Goal: Task Accomplishment & Management: Manage account settings

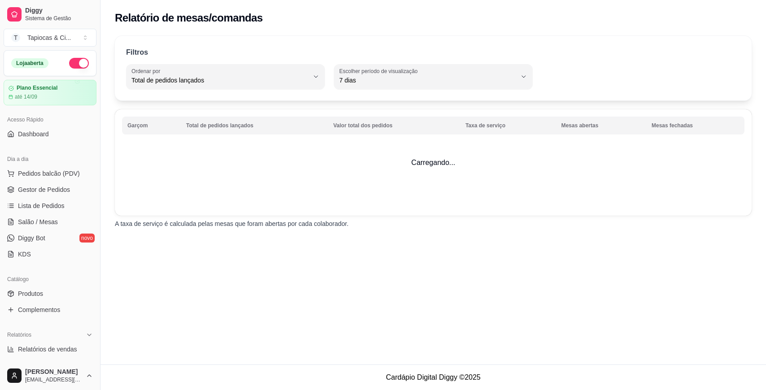
select select "TOTAL_OF_ORDERS"
select select "7"
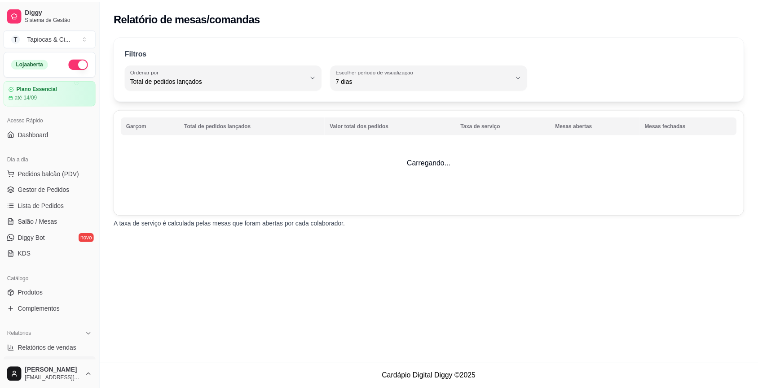
scroll to position [143, 0]
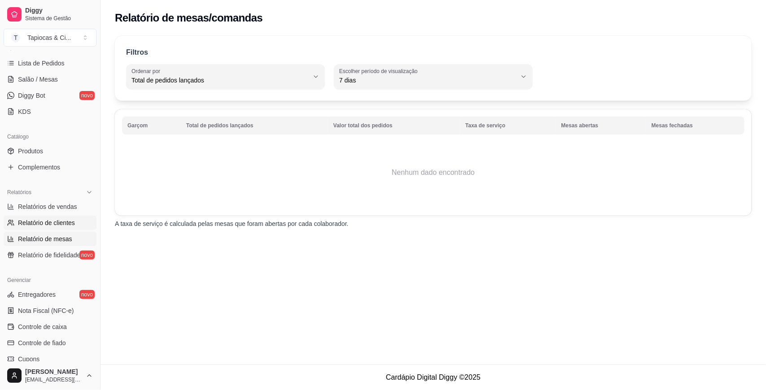
click at [45, 219] on span "Relatório de clientes" at bounding box center [46, 223] width 57 height 9
select select "30"
select select "HIGHEST_TOTAL_SPENT_WITH_ORDERS"
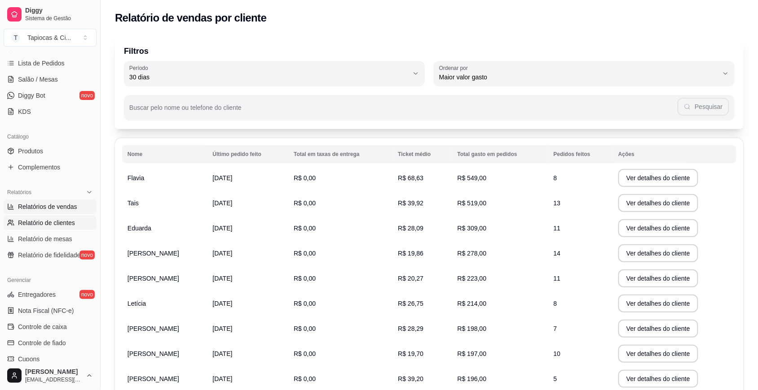
click at [44, 202] on span "Relatórios de vendas" at bounding box center [47, 206] width 59 height 9
select select "ALL"
select select "0"
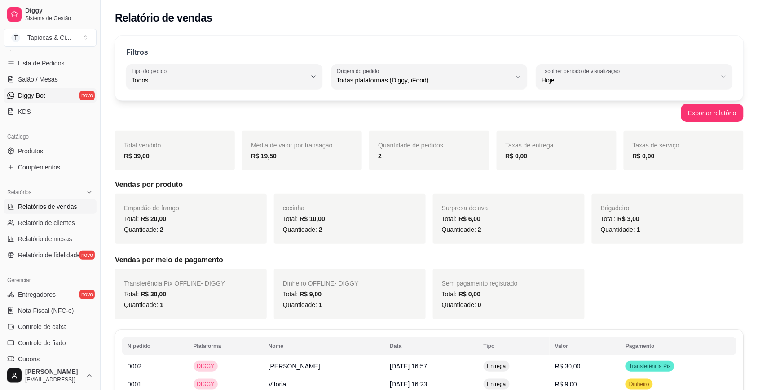
drag, startPoint x: 46, startPoint y: 202, endPoint x: 50, endPoint y: 95, distance: 107.3
click at [50, 95] on link "Diggy Bot novo" at bounding box center [50, 95] width 93 height 14
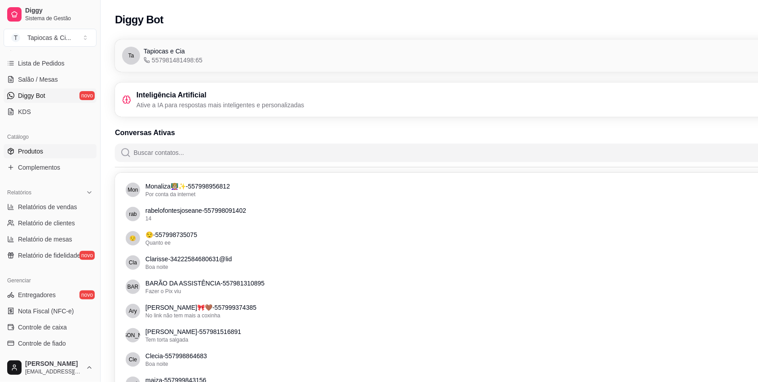
click at [45, 151] on link "Produtos" at bounding box center [50, 151] width 93 height 14
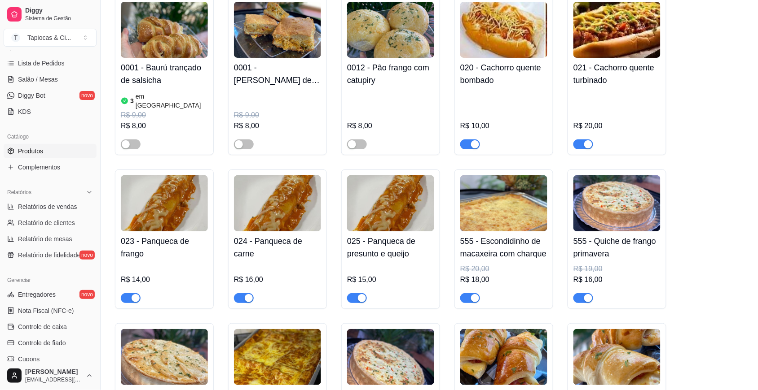
scroll to position [2132, 0]
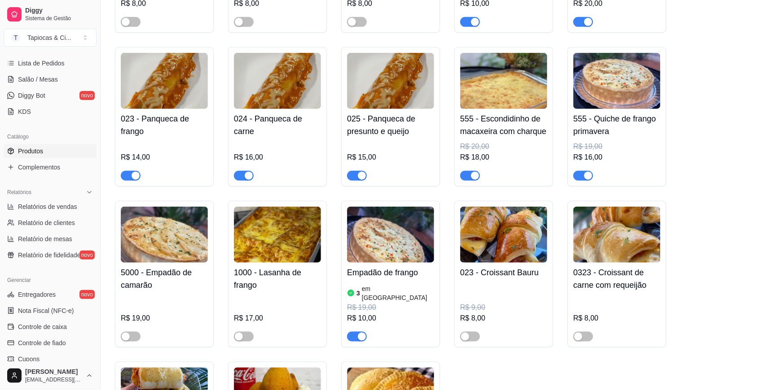
click at [375, 215] on img at bounding box center [390, 235] width 87 height 56
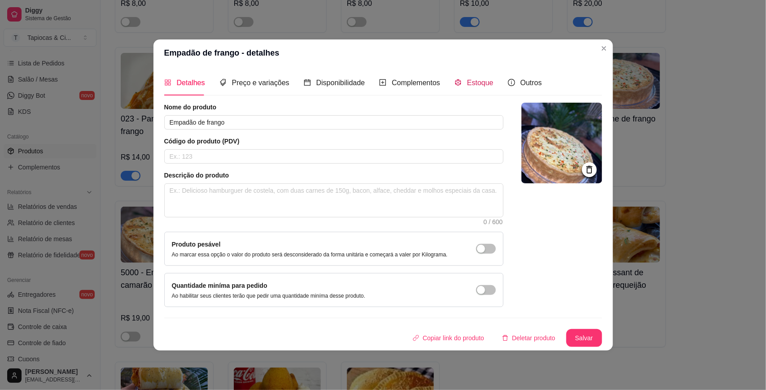
click at [485, 83] on span "Estoque" at bounding box center [480, 83] width 26 height 8
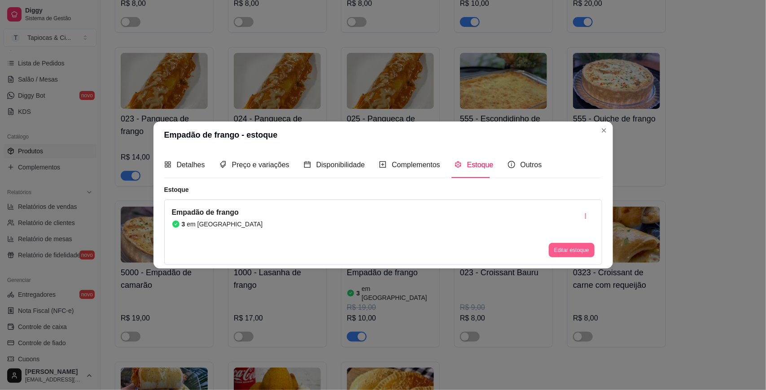
click at [561, 254] on button "Editar estoque" at bounding box center [571, 250] width 45 height 14
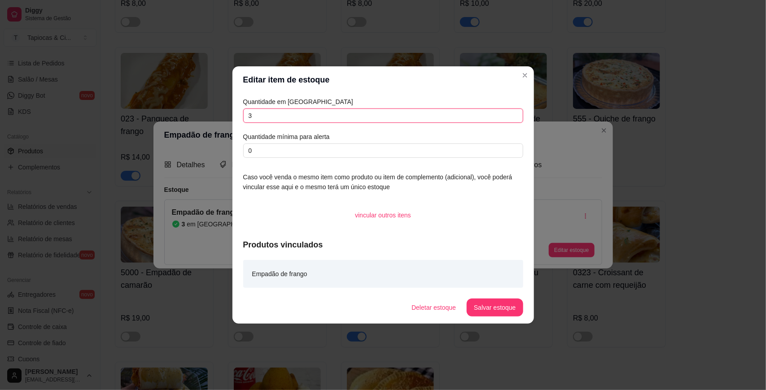
drag, startPoint x: 258, startPoint y: 110, endPoint x: 262, endPoint y: 114, distance: 5.7
click at [259, 111] on input "3" at bounding box center [383, 116] width 280 height 14
type input "2"
click at [511, 312] on button "Salvar estoque" at bounding box center [495, 308] width 56 height 18
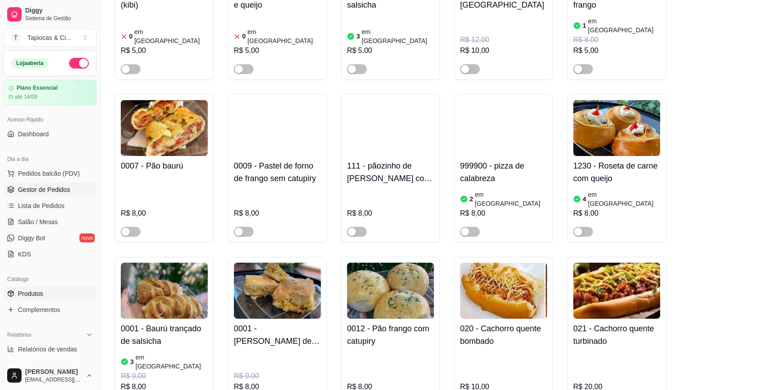
scroll to position [1739, 0]
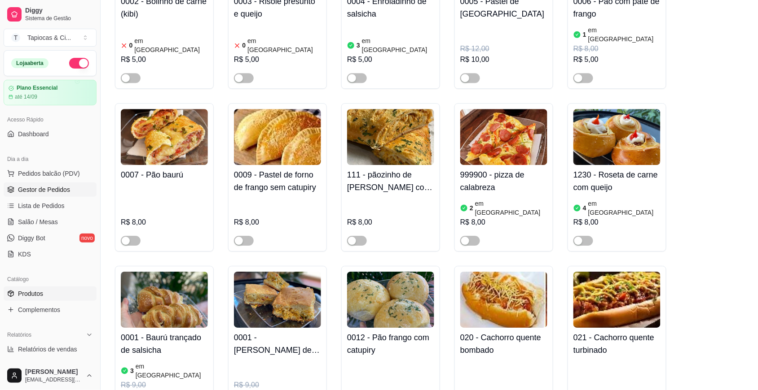
click at [52, 189] on span "Gestor de Pedidos" at bounding box center [44, 189] width 52 height 9
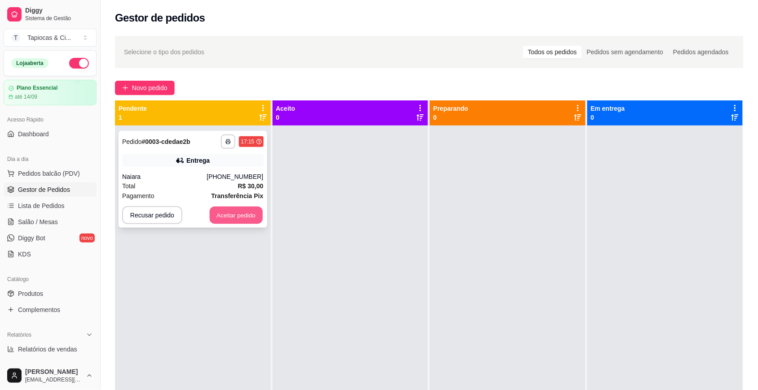
click at [234, 219] on button "Aceitar pedido" at bounding box center [236, 216] width 53 height 18
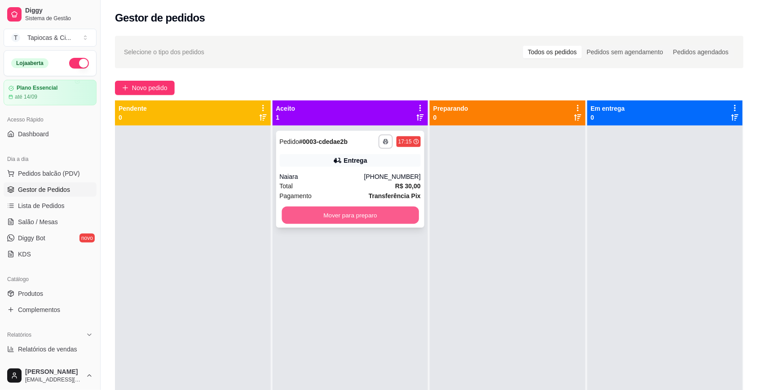
click at [331, 210] on button "Mover para preparo" at bounding box center [349, 216] width 137 height 18
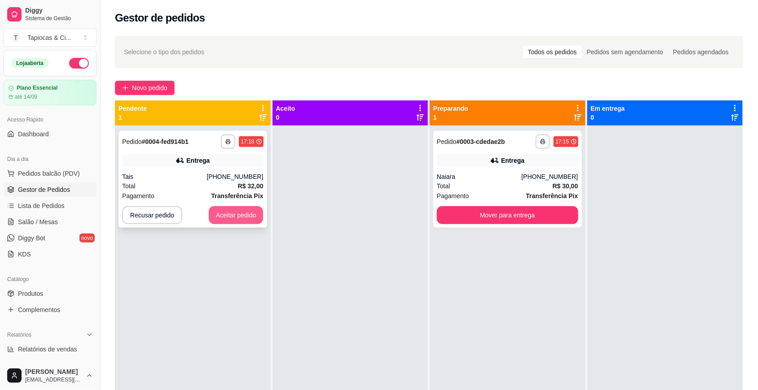
click at [233, 212] on button "Aceitar pedido" at bounding box center [236, 215] width 55 height 18
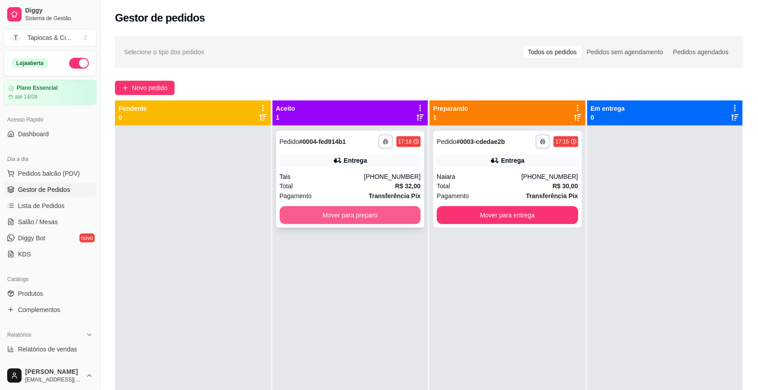
click at [340, 209] on button "Mover para preparo" at bounding box center [350, 215] width 141 height 18
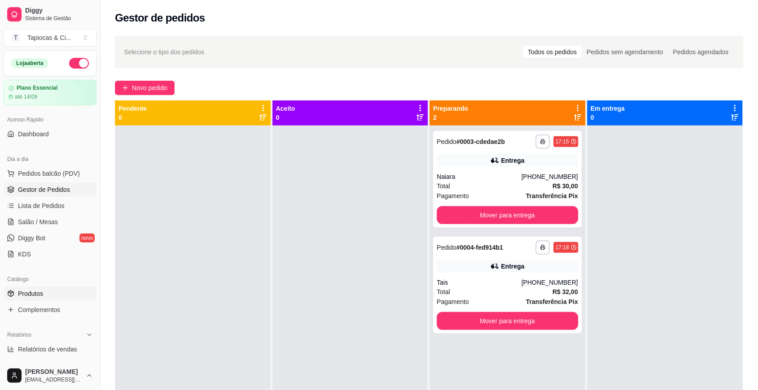
click at [45, 293] on link "Produtos" at bounding box center [50, 294] width 93 height 14
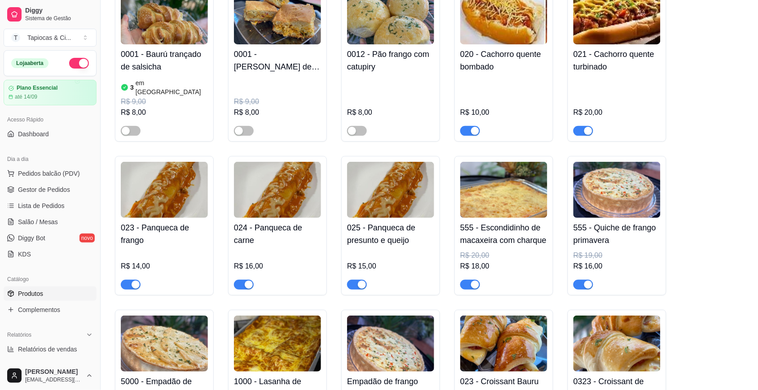
scroll to position [2132, 0]
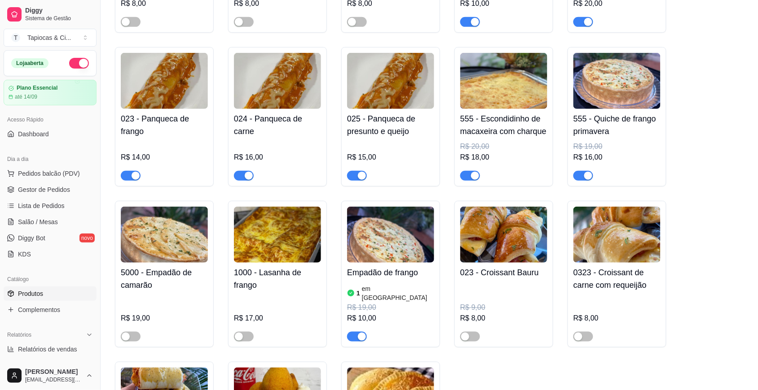
click at [585, 172] on div "button" at bounding box center [588, 176] width 8 height 8
click at [44, 186] on span "Gestor de Pedidos" at bounding box center [44, 189] width 52 height 9
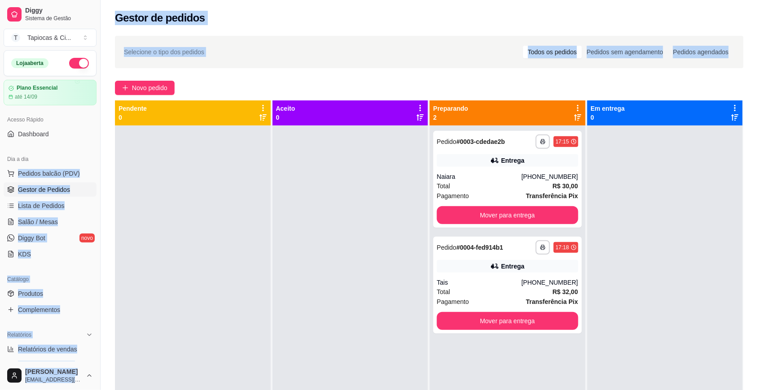
drag, startPoint x: 68, startPoint y: 147, endPoint x: 105, endPoint y: 112, distance: 51.1
click at [105, 112] on div "**********" at bounding box center [379, 263] width 758 height 527
click at [521, 207] on button "Mover para entrega" at bounding box center [507, 216] width 137 height 18
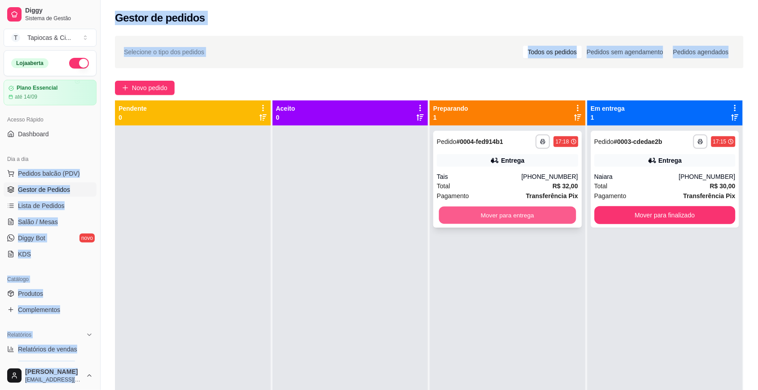
click at [515, 212] on button "Mover para entrega" at bounding box center [507, 216] width 137 height 18
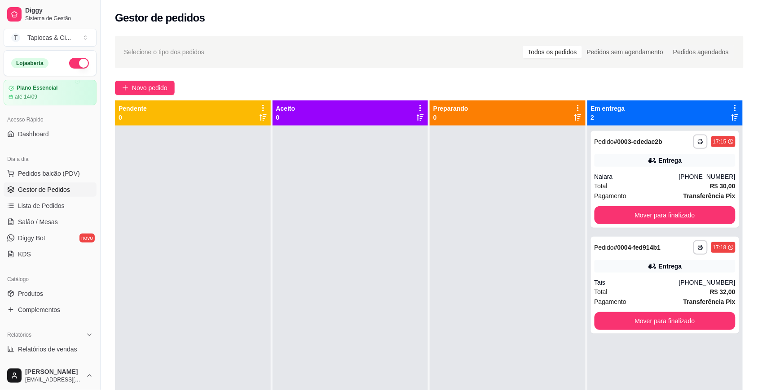
click at [268, 193] on div at bounding box center [193, 321] width 156 height 390
click at [34, 294] on span "Produtos" at bounding box center [30, 294] width 25 height 9
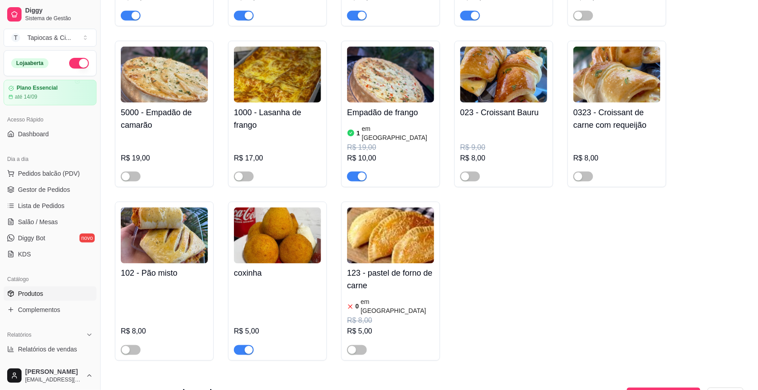
scroll to position [2300, 0]
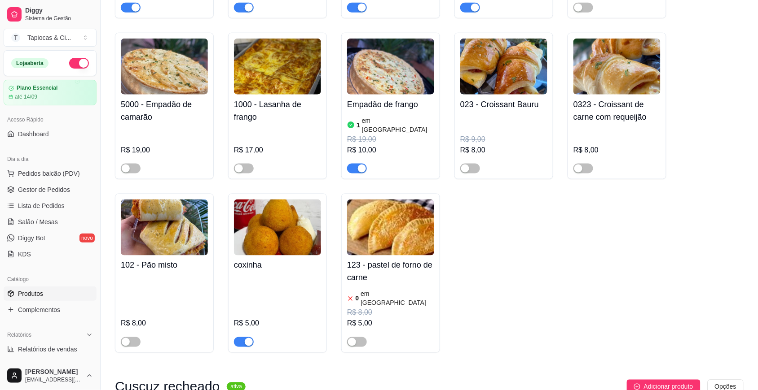
click at [268, 205] on img at bounding box center [277, 228] width 87 height 56
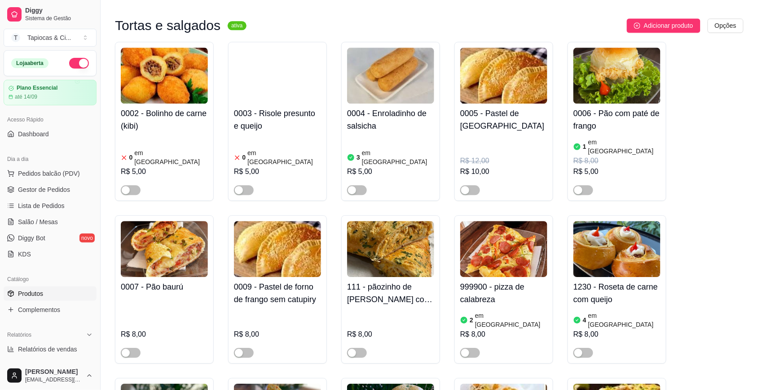
scroll to position [1571, 0]
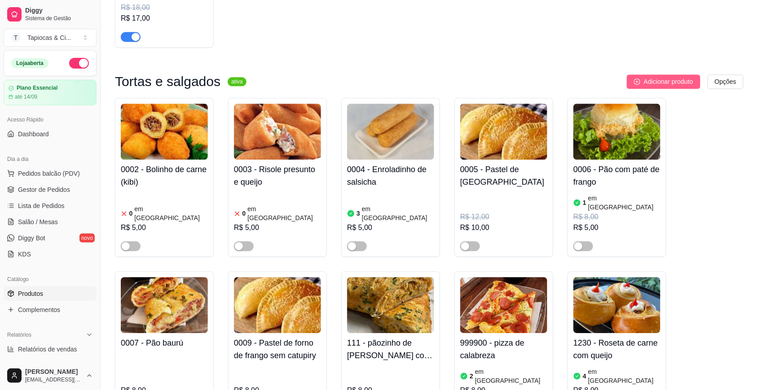
click at [682, 82] on span "Adicionar produto" at bounding box center [668, 82] width 49 height 10
click at [666, 83] on span "Adicionar produto" at bounding box center [668, 82] width 49 height 10
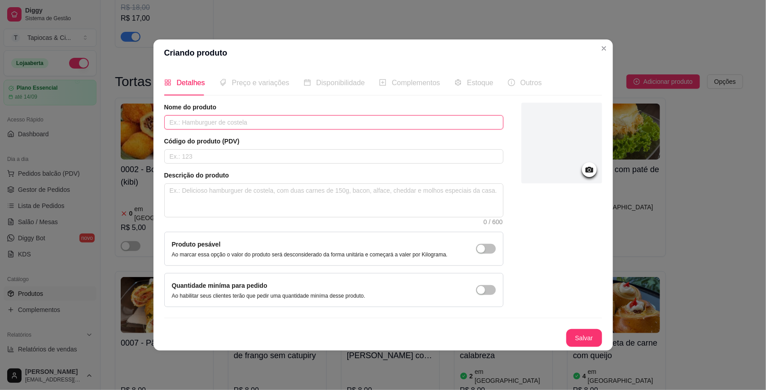
click at [291, 121] on input "text" at bounding box center [333, 122] width 339 height 14
type input "pastel"
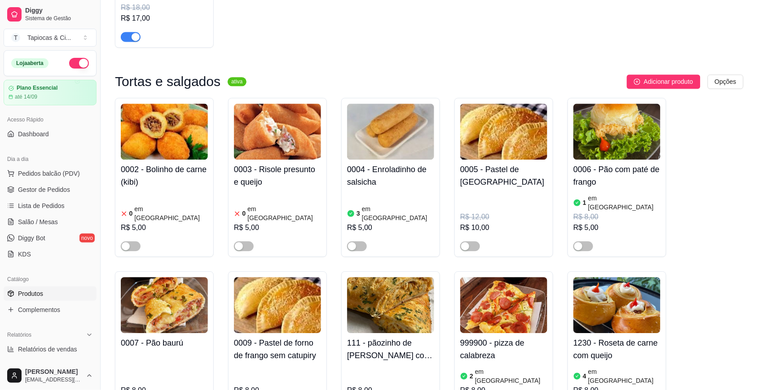
click at [504, 160] on img at bounding box center [503, 132] width 87 height 56
click at [648, 81] on span "Adicionar produto" at bounding box center [668, 82] width 49 height 10
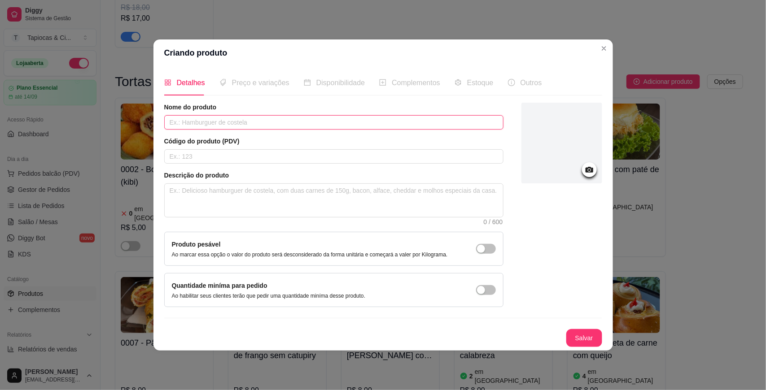
click at [310, 115] on input "text" at bounding box center [333, 122] width 339 height 14
type input "pastel de forno de frango catupiry"
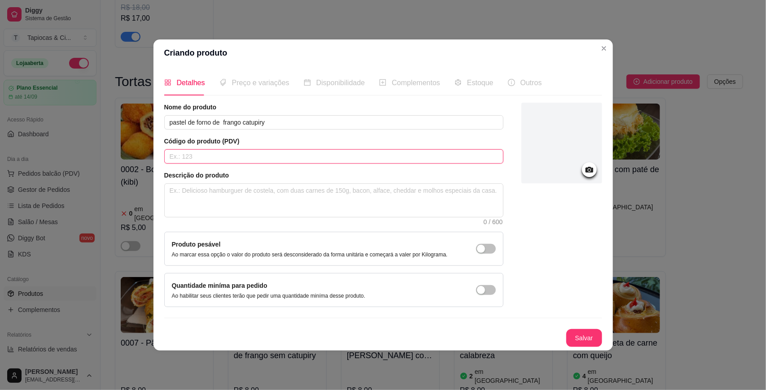
click at [198, 156] on input "text" at bounding box center [333, 156] width 339 height 14
type input "123"
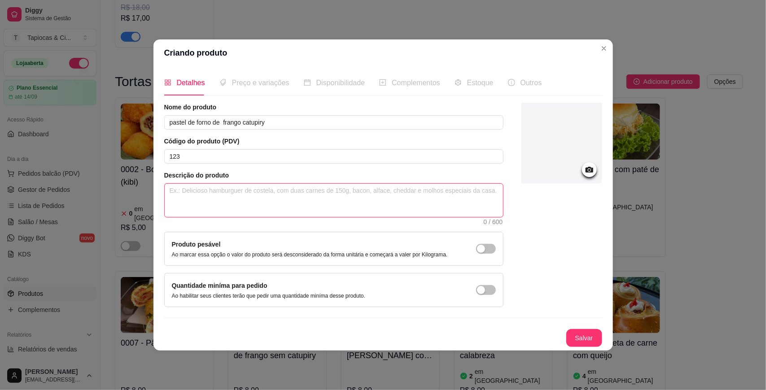
click at [373, 186] on textarea at bounding box center [334, 200] width 338 height 33
type textarea "p"
type textarea "pa"
type textarea "pas"
type textarea "past"
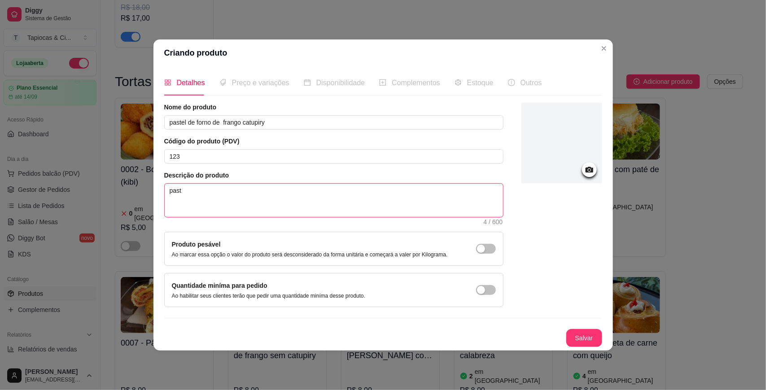
type textarea "paste"
type textarea "pastel"
type textarea "paste"
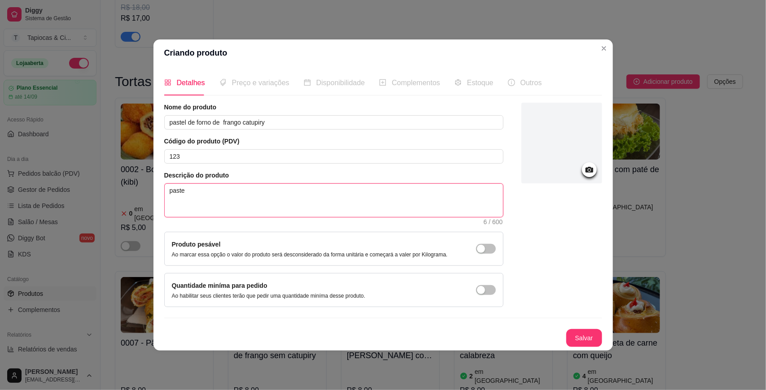
type textarea "past"
type textarea "pas"
type textarea "pa"
type textarea "p"
type textarea "P"
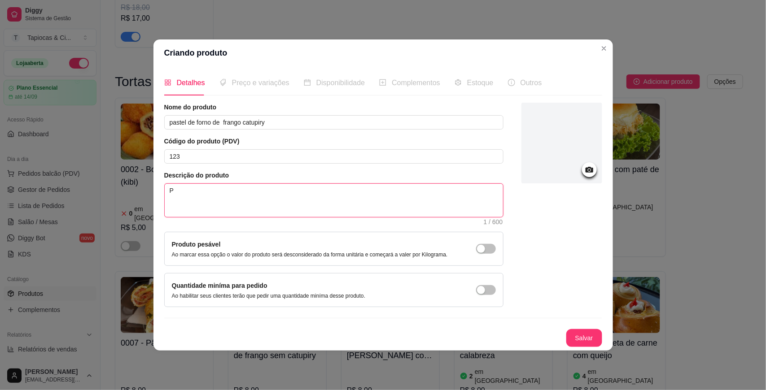
type textarea "Pa"
type textarea "Pas"
type textarea "Past"
type textarea "Paste"
type textarea "Pastel"
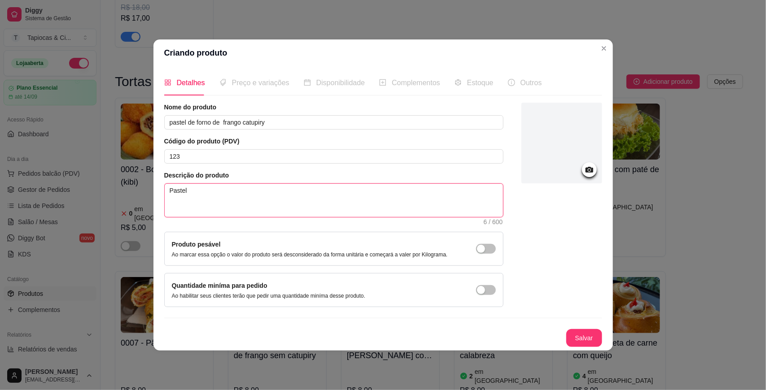
type textarea "Pastel"
type textarea "Pastel d"
type textarea "Pastel de"
type textarea "Pastel de f"
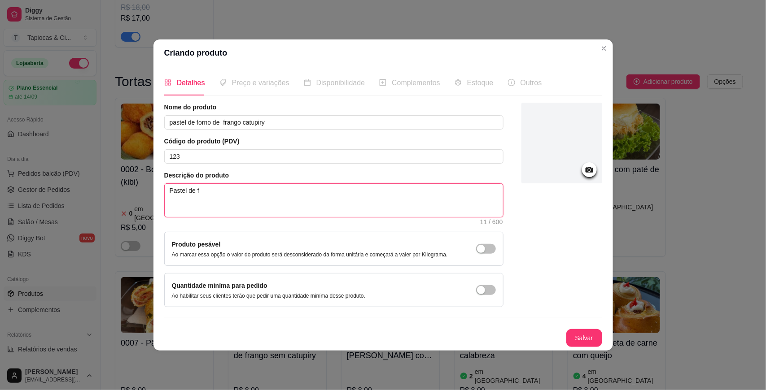
type textarea "Pastel de fo"
type textarea "Pastel de for"
type textarea "Pastel de forn"
type textarea "Pastel de forno"
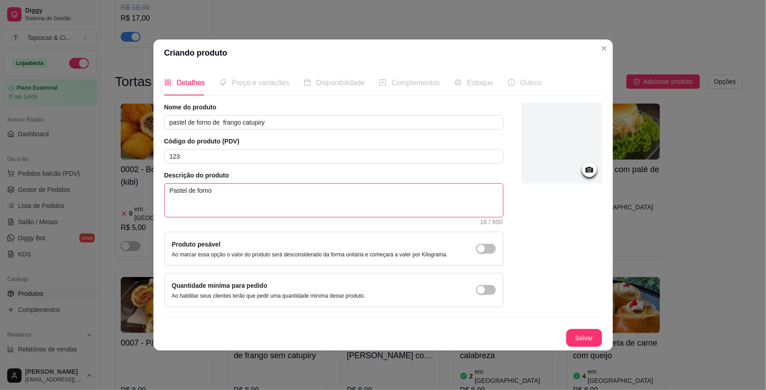
type textarea "Pastel de forno a"
type textarea "Pastel de forno as"
type textarea "Pastel de forno ass"
type textarea "Pastel de forno assa"
type textarea "Pastel de forno assad"
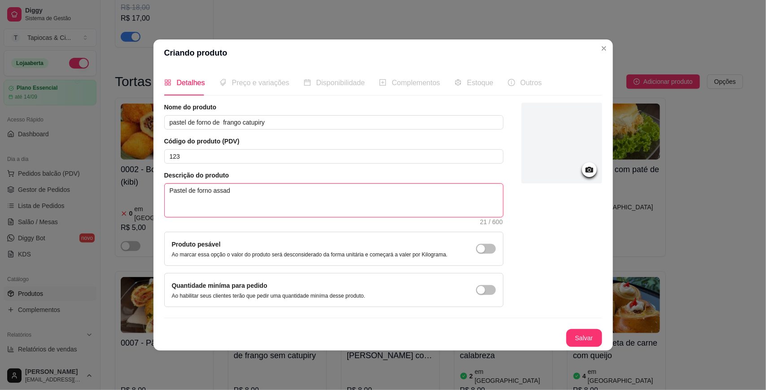
type textarea "Pastel de forno assado"
type textarea "Pastel de forno assado d"
type textarea "Pastel de forno assado de"
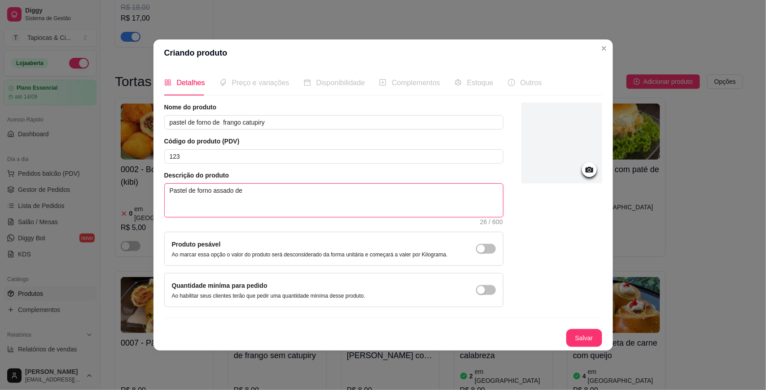
type textarea "Pastel de forno assado de f"
type textarea "Pastel de forno assado de fr"
type textarea "Pastel de forno assado de fra"
type textarea "Pastel de forno assado de fran"
type textarea "Pastel de forno assado de frang"
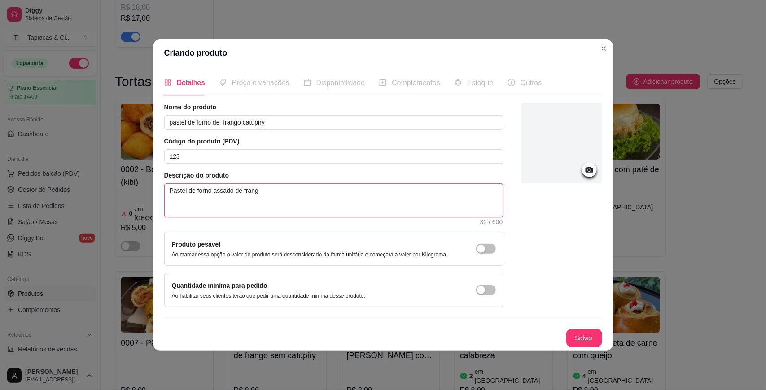
type textarea "Pastel de forno assado de frango"
type textarea "Pastel de forno assado de frango c"
type textarea "Pastel de forno assado de frango ca"
type textarea "Pastel de forno assado de frango cat"
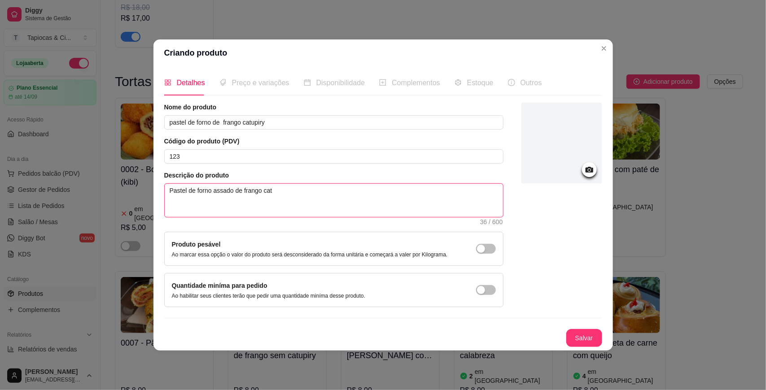
type textarea "Pastel de forno assado de frango catu"
type textarea "Pastel de forno assado de frango catup"
type textarea "Pastel de forno assado de frango catupi"
type textarea "Pastel de forno assado de frango catupir"
type textarea "Pastel de forno assado de frango catupiry"
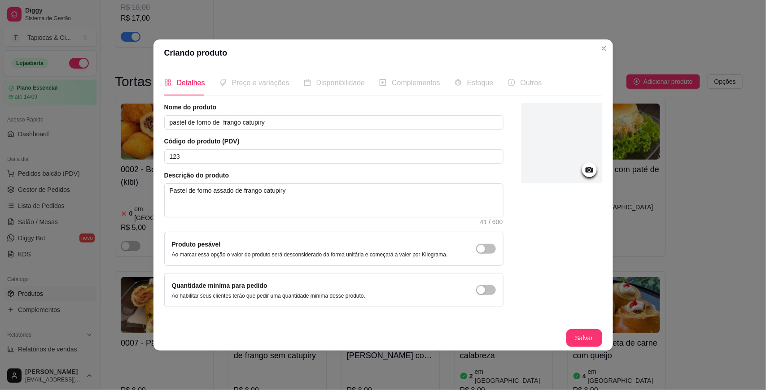
click at [591, 167] on icon at bounding box center [589, 170] width 8 height 6
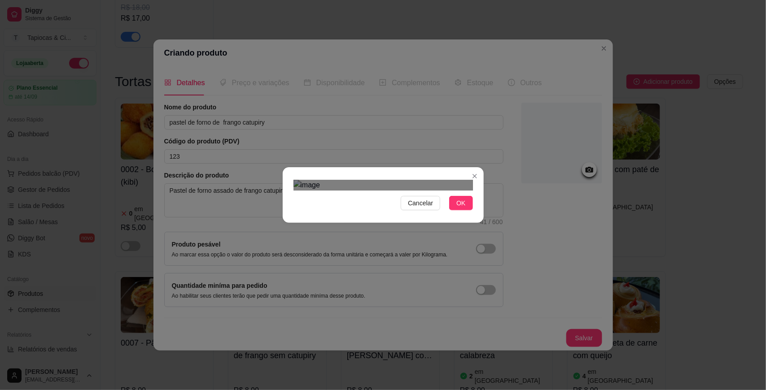
click at [439, 191] on div at bounding box center [384, 185] width 180 height 11
click at [316, 180] on div at bounding box center [384, 185] width 180 height 11
click at [325, 180] on div "Use the arrow keys to move the crop selection area" at bounding box center [331, 217] width 75 height 75
click at [462, 208] on span "OK" at bounding box center [460, 203] width 9 height 10
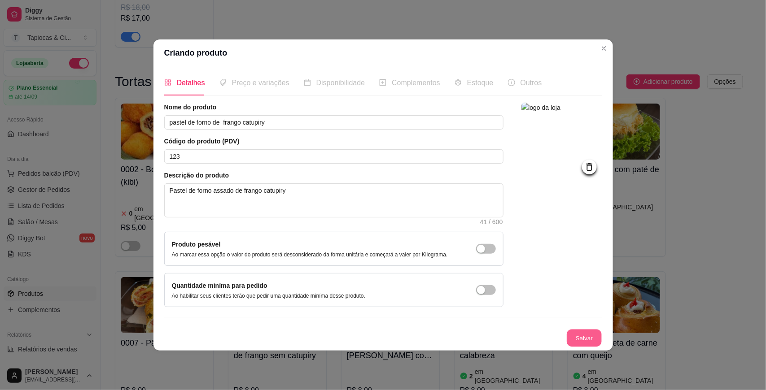
click at [580, 337] on button "Salvar" at bounding box center [584, 339] width 35 height 18
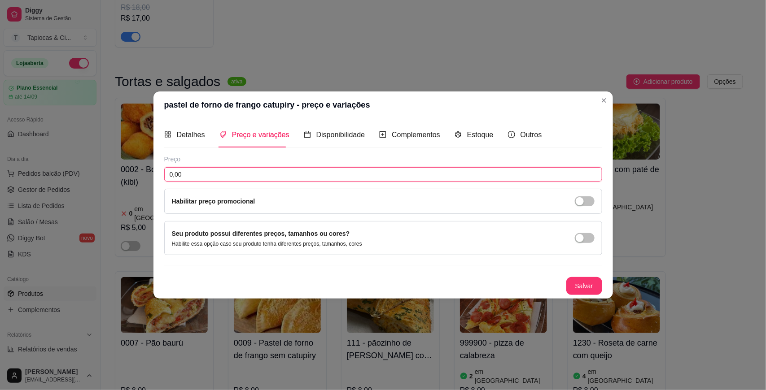
click at [288, 175] on input "0,00" at bounding box center [383, 174] width 438 height 14
type input "8,00"
click at [583, 295] on div "Salvar" at bounding box center [383, 286] width 438 height 18
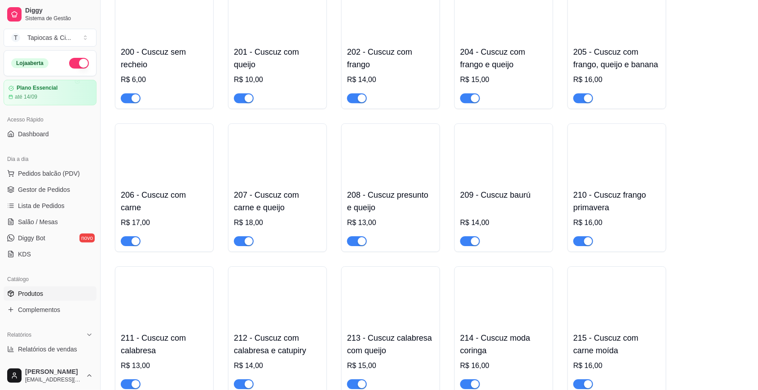
scroll to position [2805, 0]
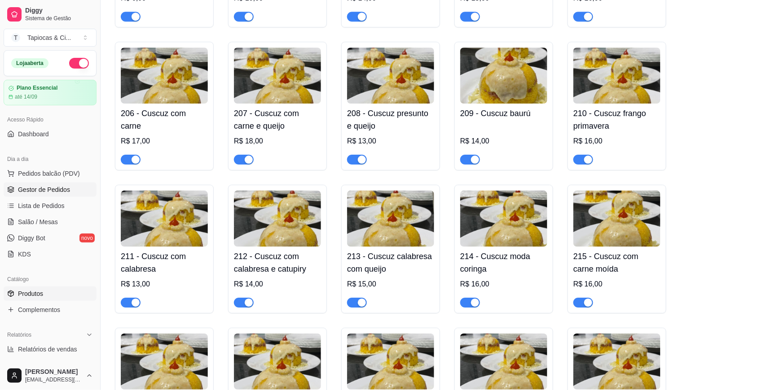
click at [75, 194] on link "Gestor de Pedidos" at bounding box center [50, 190] width 93 height 14
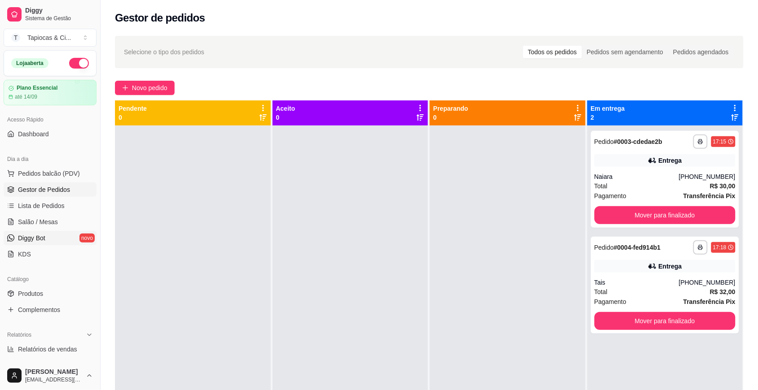
click at [46, 238] on link "Diggy Bot novo" at bounding box center [50, 238] width 93 height 14
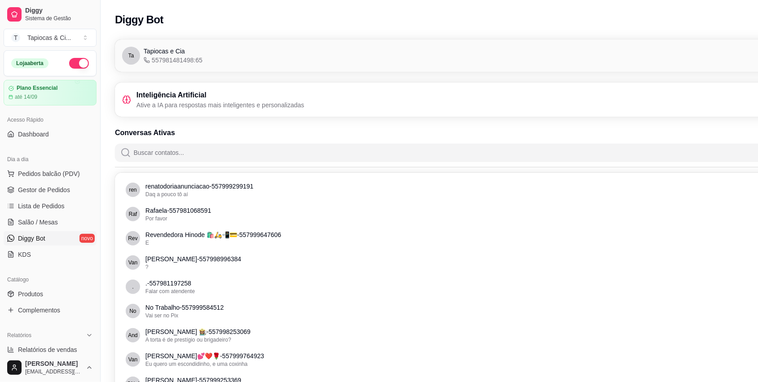
click at [41, 242] on span "Diggy Bot" at bounding box center [31, 238] width 27 height 9
click at [41, 239] on span "Diggy Bot" at bounding box center [31, 238] width 27 height 9
click at [221, 98] on h3 "Inteligência Artificial" at bounding box center [220, 95] width 168 height 11
click at [203, 52] on div "Ta Tapiocas e Cia 557981481498:65 Conectado" at bounding box center [479, 56] width 715 height 18
click at [214, 57] on div "Ta Tapiocas e Cia 557981481498:65 Conectado" at bounding box center [479, 56] width 715 height 18
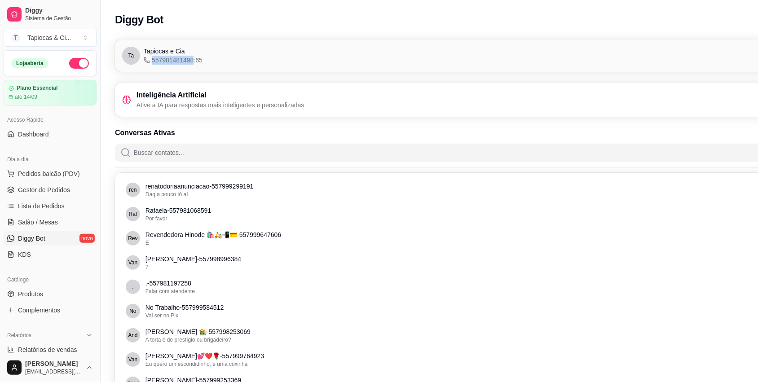
drag, startPoint x: 214, startPoint y: 57, endPoint x: 221, endPoint y: 65, distance: 10.8
click at [217, 63] on div "Ta Tapiocas e Cia 557981481498:65 Conectado" at bounding box center [479, 56] width 715 height 18
drag, startPoint x: 358, startPoint y: 63, endPoint x: 351, endPoint y: 58, distance: 8.5
drag, startPoint x: 351, startPoint y: 58, endPoint x: 321, endPoint y: 46, distance: 32.2
click at [321, 46] on div "Ta Tapiocas e Cia 557981481498:65 Conectado" at bounding box center [479, 55] width 729 height 32
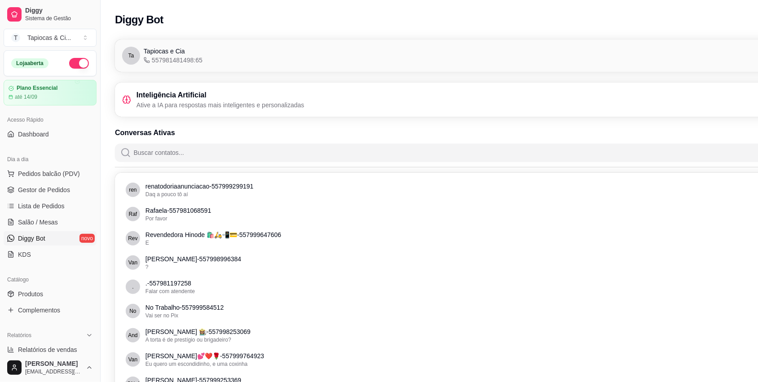
click at [36, 238] on span "Diggy Bot" at bounding box center [31, 238] width 27 height 9
click at [37, 238] on span "Diggy Bot" at bounding box center [31, 238] width 27 height 9
click at [65, 371] on html "Diggy Sistema de Gestão T Tapiocas & Ci ... Loja aberta Plano Essencial até 14/…" at bounding box center [379, 191] width 758 height 382
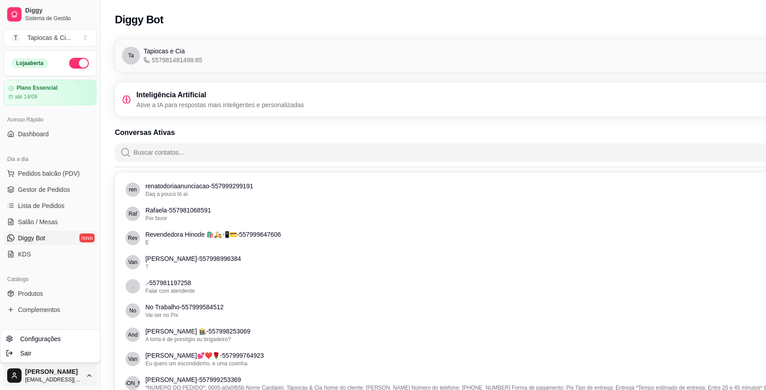
click at [13, 376] on html "Diggy Sistema de Gestão T Tapiocas & Ci ... Loja aberta Plano Essencial até 14/…" at bounding box center [383, 195] width 766 height 390
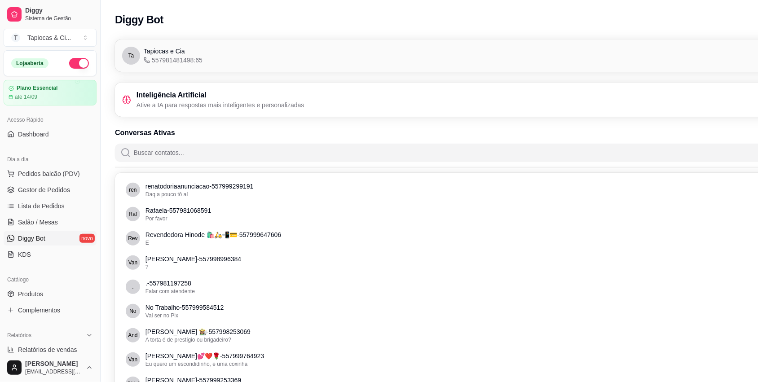
click at [248, 358] on p "[PERSON_NAME]💕❤️🌹 - 557999764923" at bounding box center [480, 355] width 670 height 9
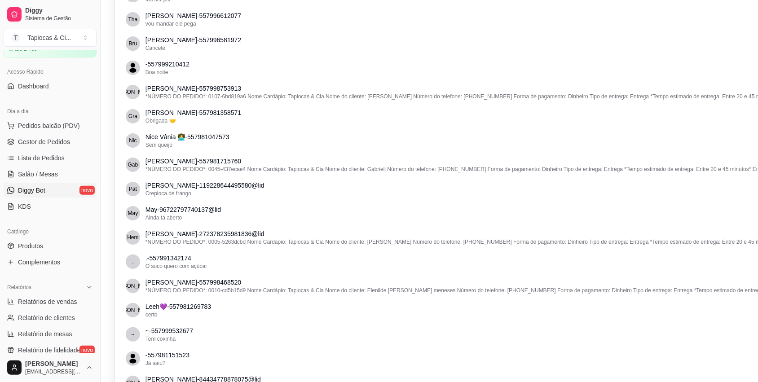
scroll to position [31, 0]
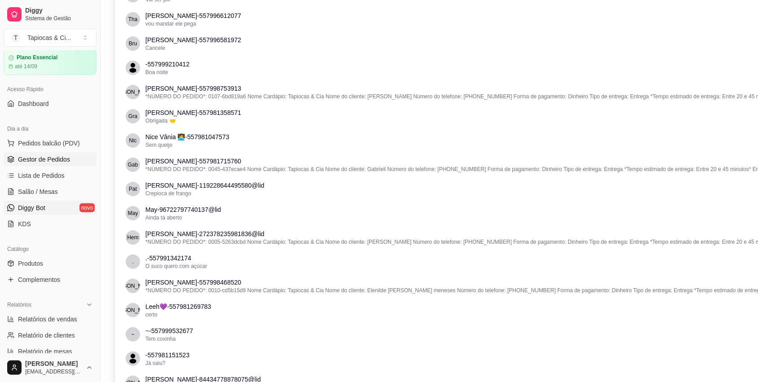
click at [47, 156] on span "Gestor de Pedidos" at bounding box center [44, 159] width 52 height 9
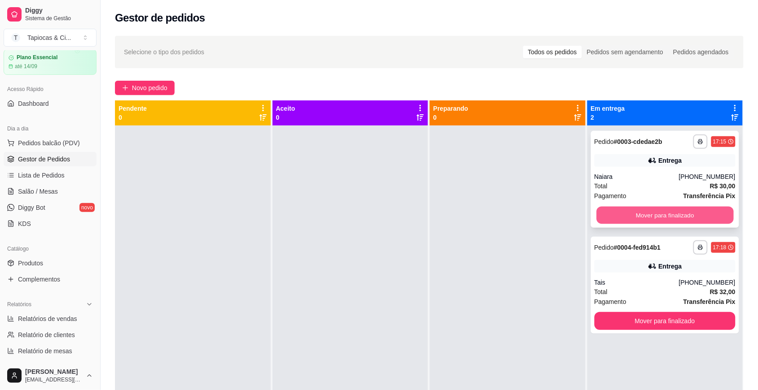
click at [647, 219] on button "Mover para finalizado" at bounding box center [664, 216] width 137 height 18
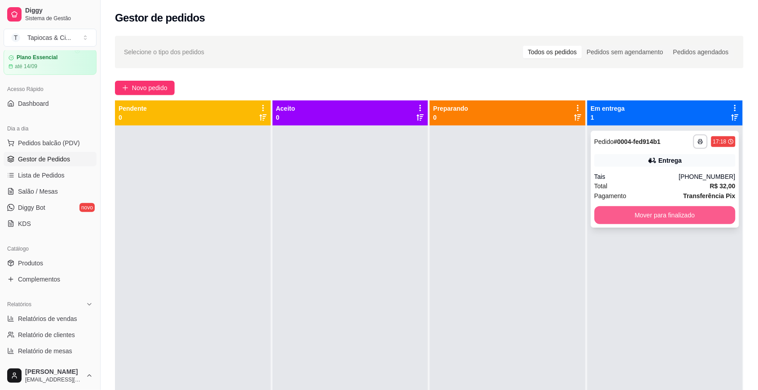
click at [649, 217] on button "Mover para finalizado" at bounding box center [664, 215] width 141 height 18
